Goal: Task Accomplishment & Management: Use online tool/utility

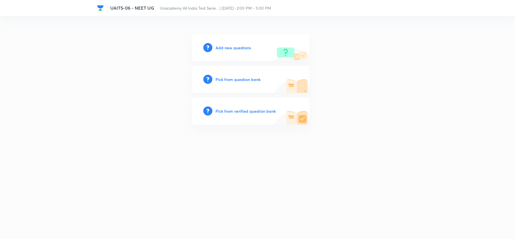
click at [224, 48] on h6 "Add new questions" at bounding box center [233, 48] width 35 height 6
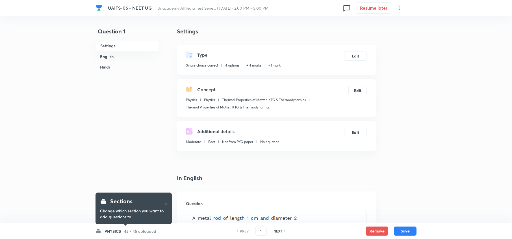
click at [120, 234] on div "PHYSICS · 45 / 45 uploaded PREV 1 ​ NEXT Remove Save" at bounding box center [256, 231] width 321 height 16
click at [117, 232] on h6 "PHYSICS ·" at bounding box center [114, 231] width 19 height 6
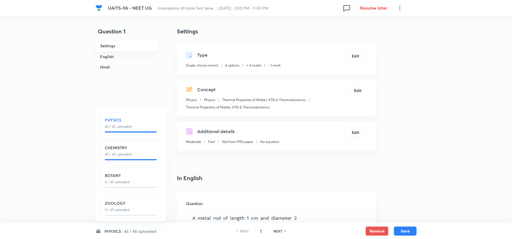
scroll to position [8, 0]
click at [114, 230] on h6 "PHYSICS ·" at bounding box center [114, 231] width 19 height 6
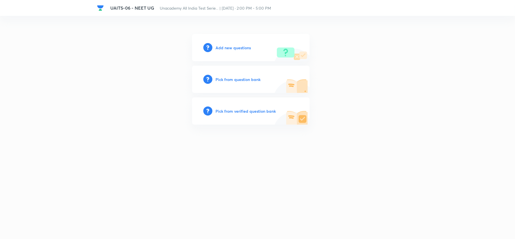
click at [221, 47] on h6 "Add new questions" at bounding box center [233, 48] width 35 height 6
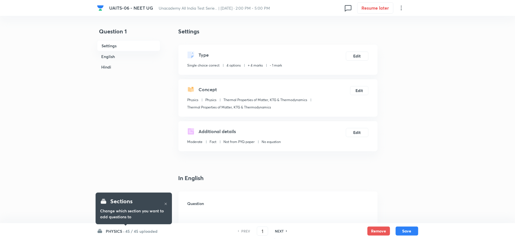
checkbox input "true"
